Goal: Entertainment & Leisure: Consume media (video, audio)

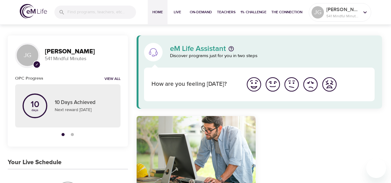
scroll to position [85, 0]
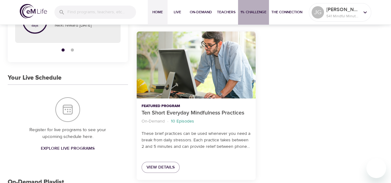
click at [246, 12] on span "1% Challenge" at bounding box center [253, 12] width 26 height 6
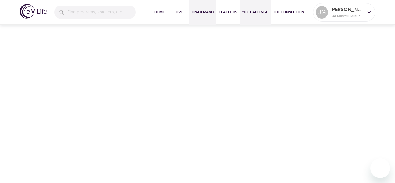
click at [200, 12] on span "On-Demand" at bounding box center [203, 12] width 22 height 6
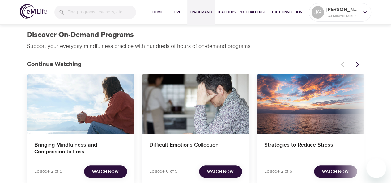
click at [116, 169] on span "Watch Now" at bounding box center [105, 172] width 27 height 8
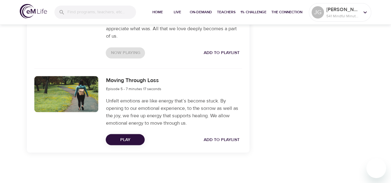
scroll to position [530, 0]
click at [133, 140] on span "Play" at bounding box center [125, 140] width 29 height 8
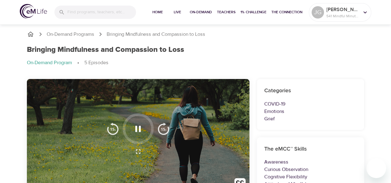
scroll to position [39, 0]
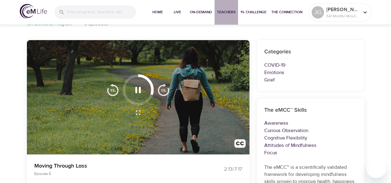
click at [227, 17] on button "Teachers" at bounding box center [225, 12] width 23 height 25
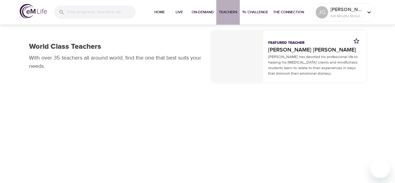
drag, startPoint x: 227, startPoint y: 17, endPoint x: 248, endPoint y: 34, distance: 26.6
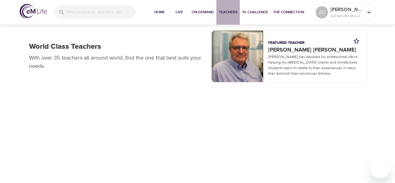
click at [248, 34] on div "Home Live On-Demand Teachers 1% Challenge The Connection JG Joe_ 541 Mindful Mi…" at bounding box center [197, 91] width 395 height 183
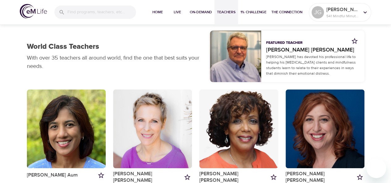
click at [146, 6] on div "Home Live On-Demand Teachers 1% Challenge The Connection" at bounding box center [225, 12] width 165 height 25
click at [136, 2] on div at bounding box center [94, 12] width 91 height 23
click at [200, 21] on button "On-Demand" at bounding box center [200, 12] width 27 height 25
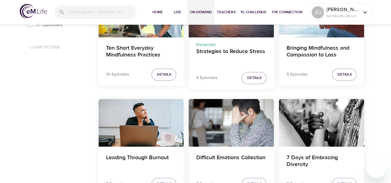
scroll to position [484, 0]
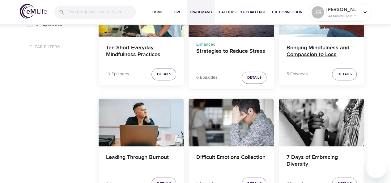
click at [327, 55] on h4 "Bringing Mindfulness and Compassion to Loss" at bounding box center [321, 51] width 70 height 15
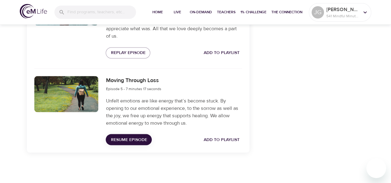
click at [128, 136] on span "Resume Episode" at bounding box center [129, 140] width 36 height 8
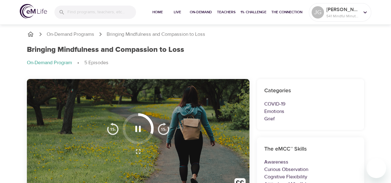
scroll to position [59, 0]
